Goal: Check status: Check status

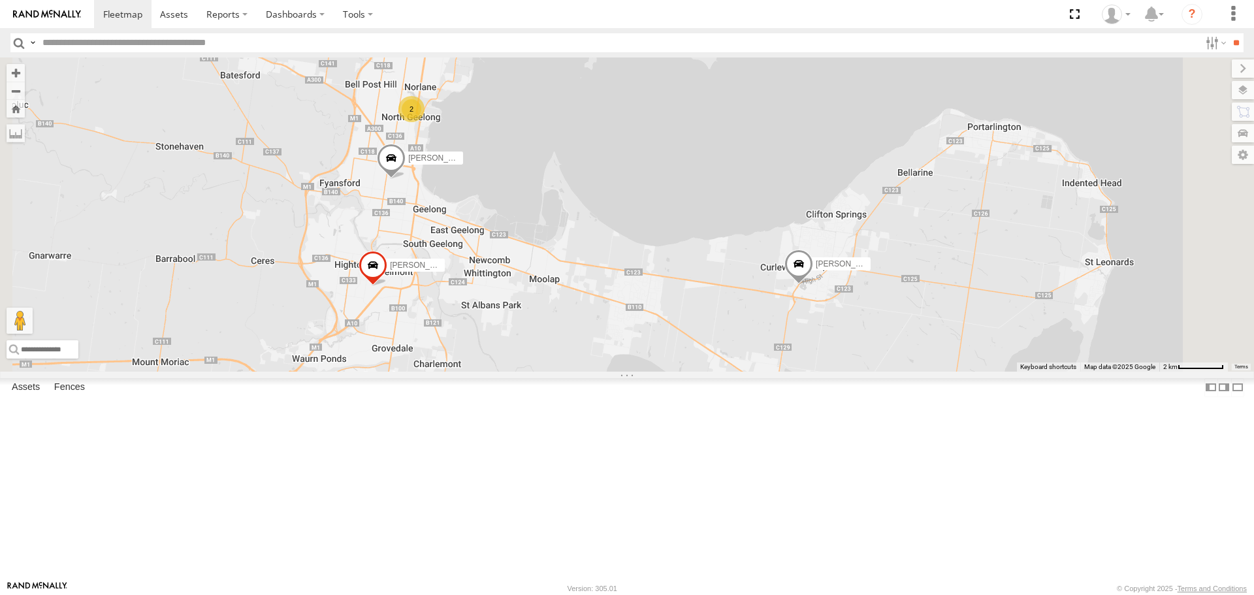
select select "**********"
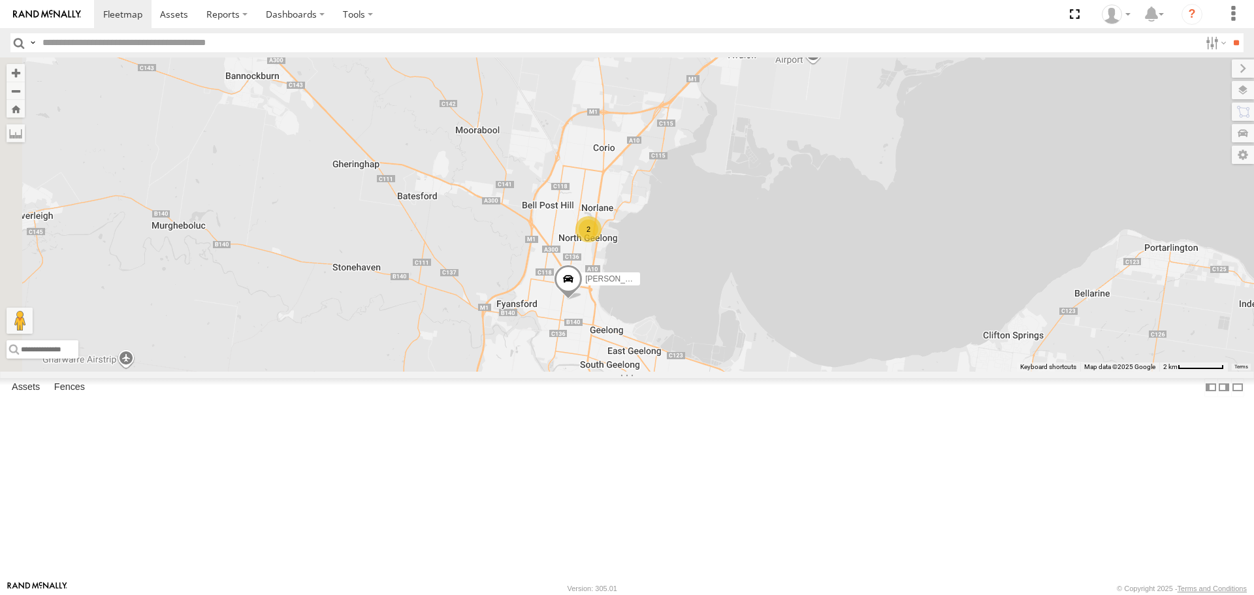
drag, startPoint x: 788, startPoint y: 463, endPoint x: 926, endPoint y: 456, distance: 137.9
click at [926, 371] on div "[PERSON_NAME] [PERSON_NAME] 2 [PERSON_NAME] and [PERSON_NAME]" at bounding box center [627, 213] width 1254 height 313
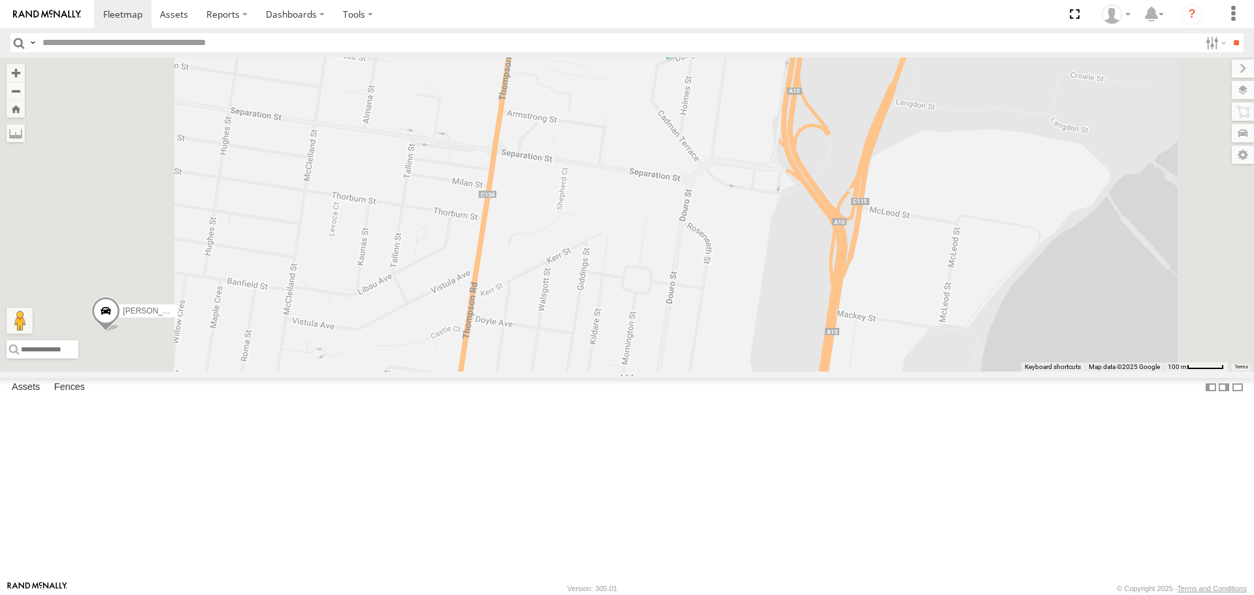
drag, startPoint x: 881, startPoint y: 145, endPoint x: 895, endPoint y: 259, distance: 115.2
click at [895, 259] on div "[PERSON_NAME] and [PERSON_NAME]" at bounding box center [627, 213] width 1254 height 313
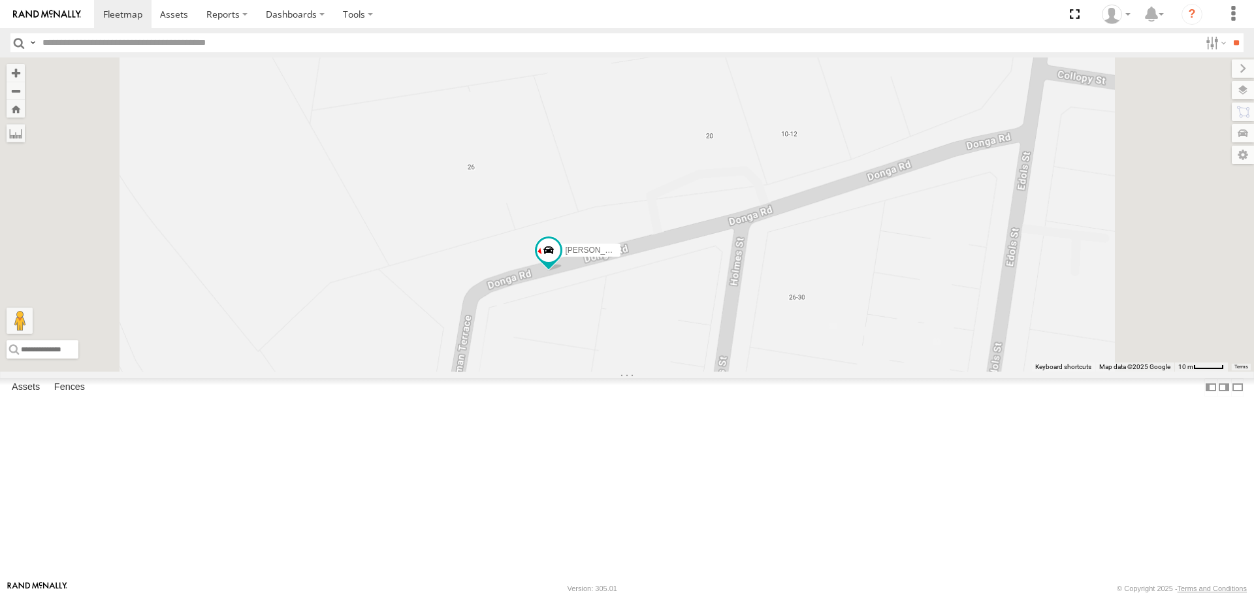
drag, startPoint x: 859, startPoint y: 227, endPoint x: 861, endPoint y: 398, distance: 171.1
click at [861, 371] on div "[PERSON_NAME] and [PERSON_NAME]" at bounding box center [627, 213] width 1254 height 313
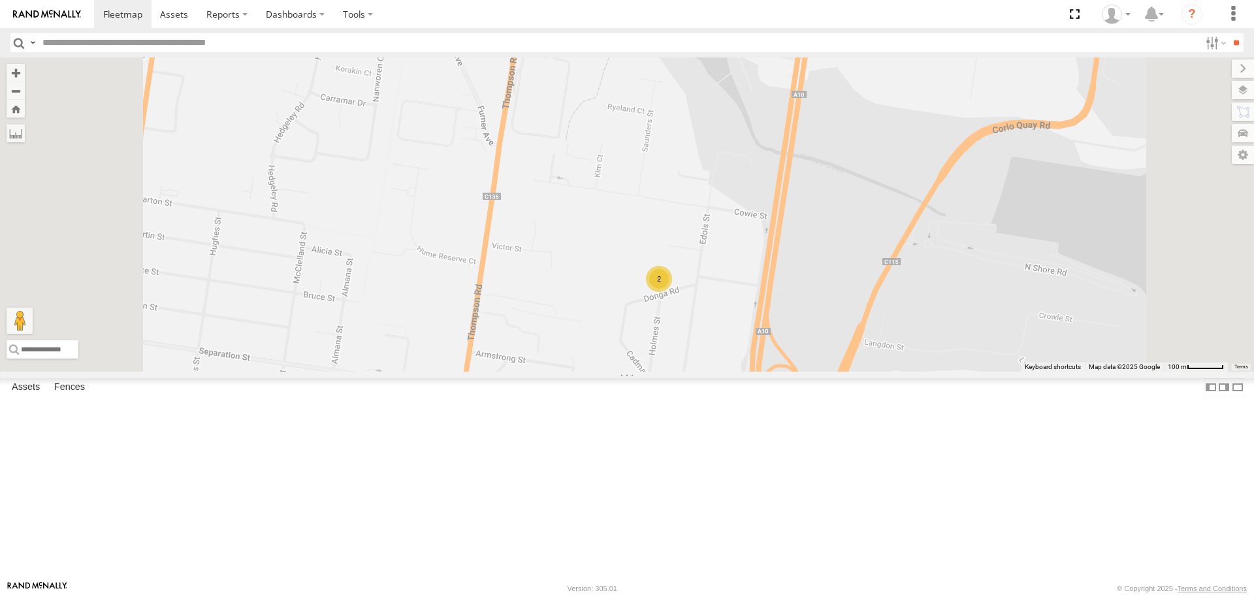
drag, startPoint x: 904, startPoint y: 173, endPoint x: 949, endPoint y: 236, distance: 77.2
click at [949, 236] on div "BAS - 1UN7FC [PERSON_NAME] 2" at bounding box center [627, 213] width 1254 height 313
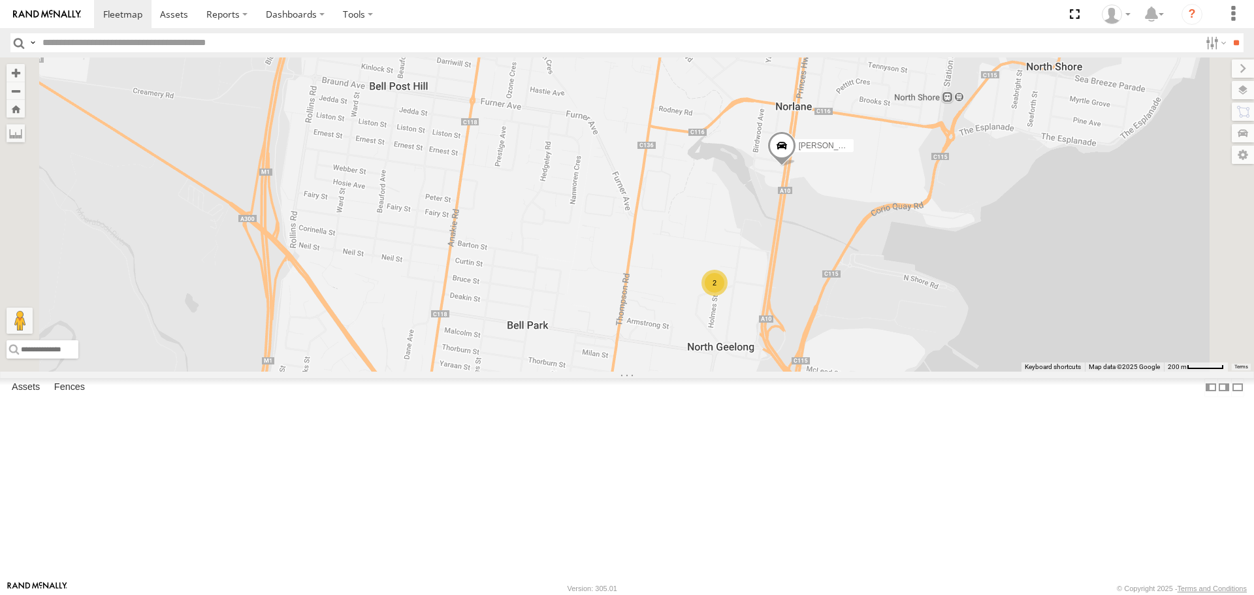
drag, startPoint x: 985, startPoint y: 151, endPoint x: 969, endPoint y: 233, distance: 83.1
click at [969, 233] on div "BAS - 1UN7FC [PERSON_NAME] 2" at bounding box center [627, 213] width 1254 height 313
